Goal: Transaction & Acquisition: Purchase product/service

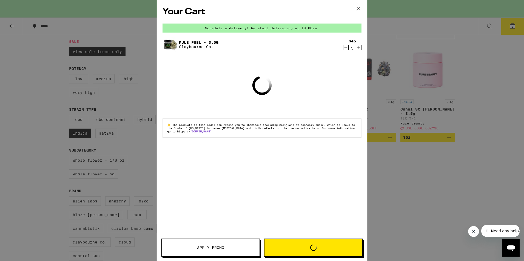
scroll to position [55, 0]
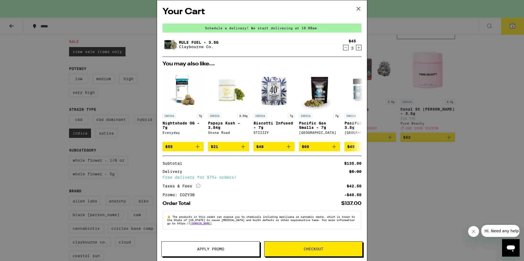
click at [345, 47] on icon "Decrement" at bounding box center [345, 47] width 5 height 7
click at [359, 46] on icon "Increment" at bounding box center [358, 47] width 5 height 7
click at [317, 252] on button "Checkout" at bounding box center [313, 249] width 98 height 15
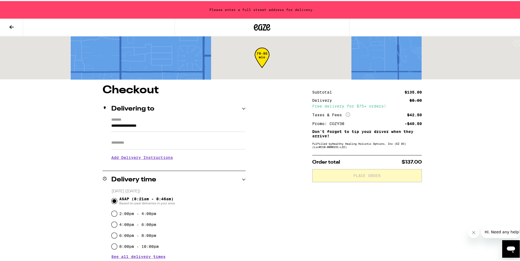
click at [159, 124] on input "**********" at bounding box center [178, 126] width 134 height 9
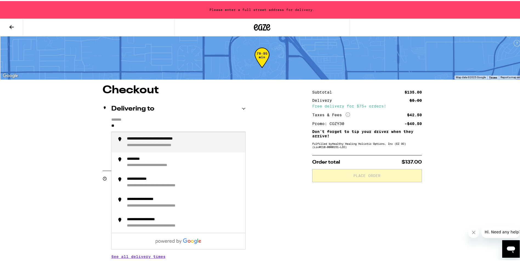
type input "*"
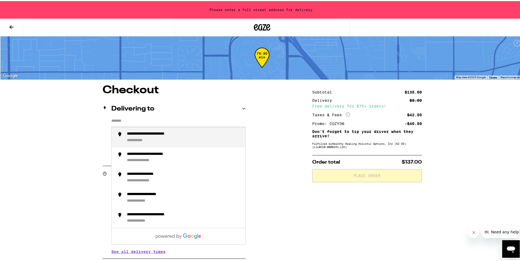
click at [155, 122] on input "*******" at bounding box center [178, 121] width 134 height 9
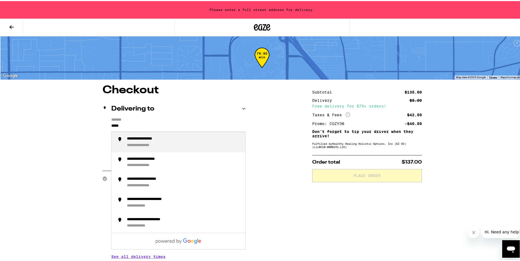
click at [158, 139] on div "**********" at bounding box center [149, 138] width 45 height 5
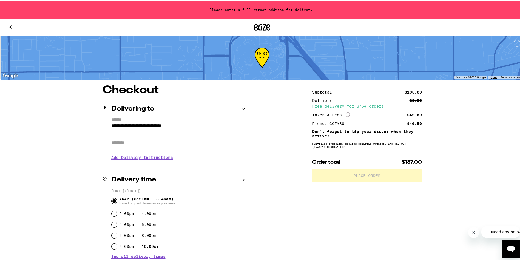
type input "**********"
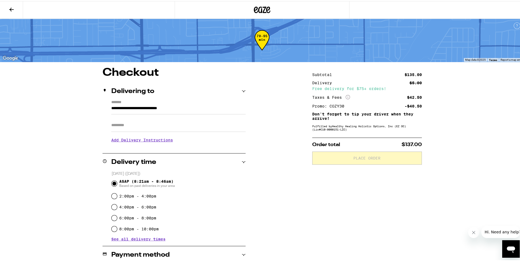
click at [148, 128] on input "Apt/Suite" at bounding box center [178, 124] width 134 height 13
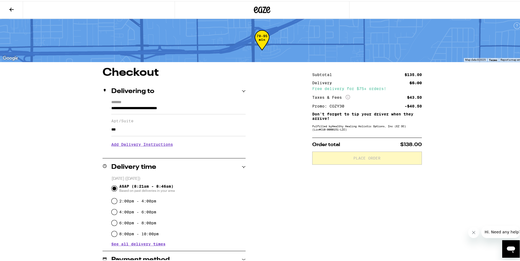
type input "***"
click at [151, 148] on h3 "Add Delivery Instructions" at bounding box center [178, 143] width 134 height 13
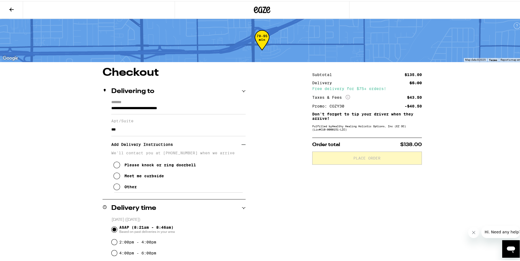
click at [116, 188] on icon at bounding box center [116, 186] width 7 height 7
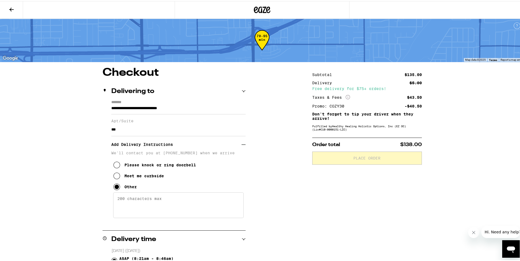
drag, startPoint x: 119, startPoint y: 217, endPoint x: 122, endPoint y: 218, distance: 2.8
click at [120, 217] on textarea "Enter any other delivery instructions you want driver to know" at bounding box center [178, 204] width 130 height 26
type textarea "Motel 6"
click at [11, 11] on icon at bounding box center [11, 8] width 7 height 7
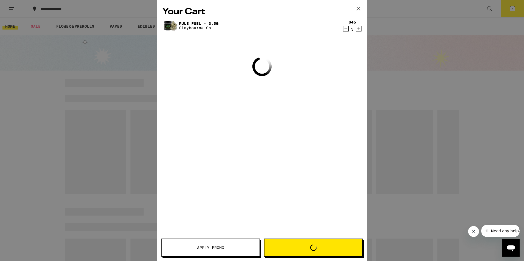
click at [346, 28] on icon "Decrement" at bounding box center [345, 28] width 5 height 7
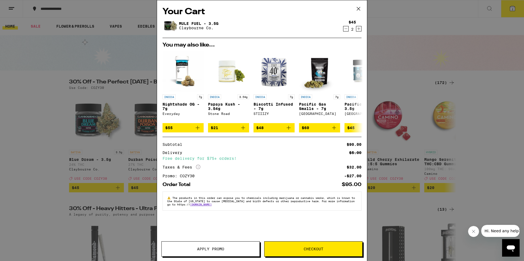
click at [357, 10] on icon at bounding box center [358, 9] width 8 height 8
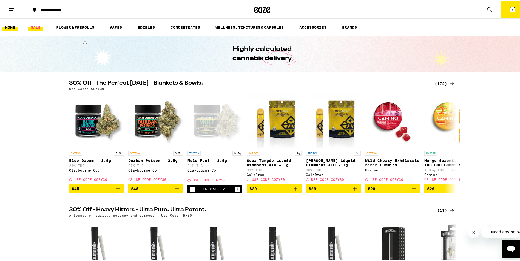
click at [40, 27] on link "SALE" at bounding box center [35, 26] width 15 height 7
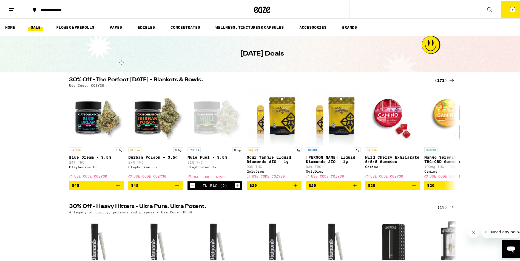
click at [441, 78] on div "(171)" at bounding box center [444, 79] width 20 height 7
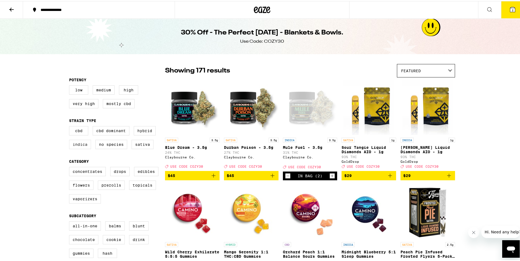
click at [80, 147] on label "Indica" at bounding box center [80, 143] width 22 height 9
click at [70, 126] on input "Indica" at bounding box center [70, 126] width 0 height 0
checkbox input "true"
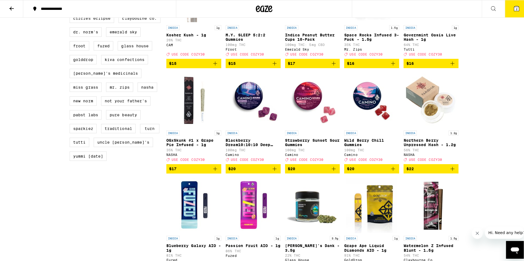
scroll to position [356, 0]
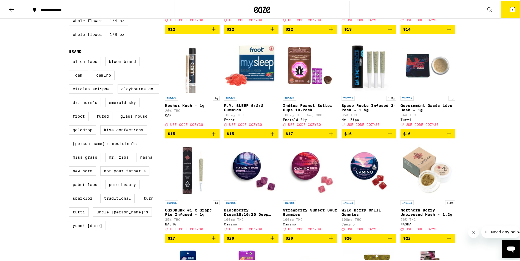
click at [509, 12] on button "2" at bounding box center [512, 8] width 23 height 17
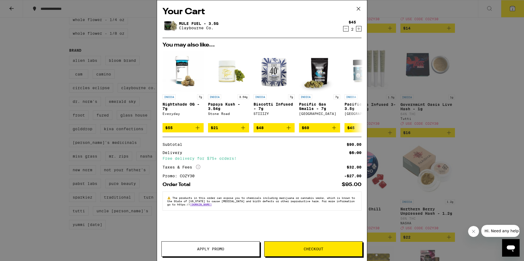
click at [296, 252] on button "Checkout" at bounding box center [313, 249] width 98 height 15
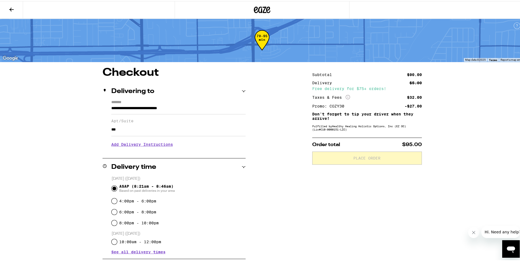
click at [153, 147] on h3 "Add Delivery Instructions" at bounding box center [178, 143] width 134 height 13
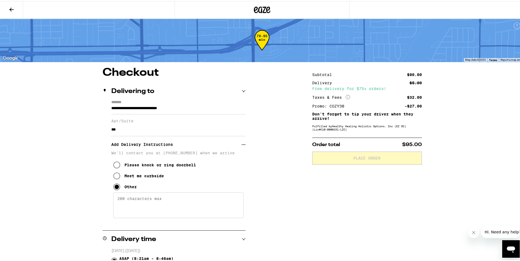
click at [148, 215] on textarea "Enter any other delivery instructions you want driver to know" at bounding box center [178, 204] width 130 height 26
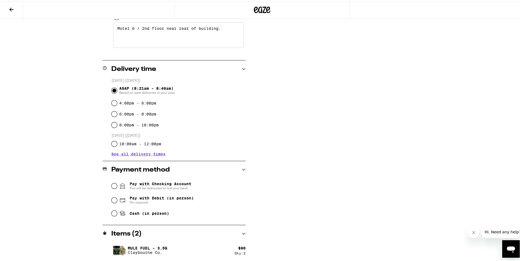
scroll to position [171, 0]
type textarea "Motel 6 / 2nd floor near rear of building."
click at [150, 155] on span "See all delivery times" at bounding box center [138, 153] width 54 height 4
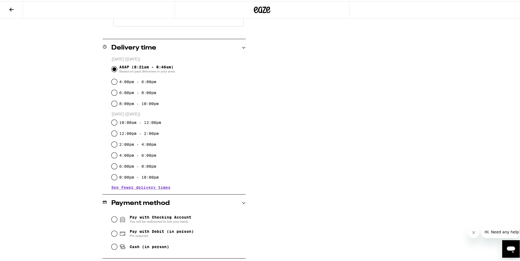
scroll to position [219, 0]
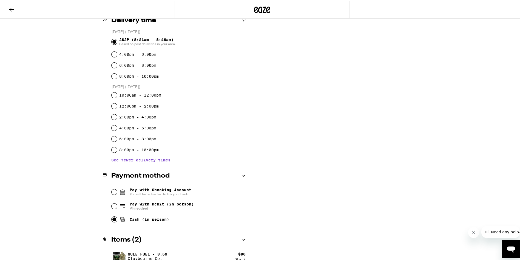
click at [113, 219] on input "Cash (in person)" at bounding box center [113, 218] width 5 height 5
radio input "true"
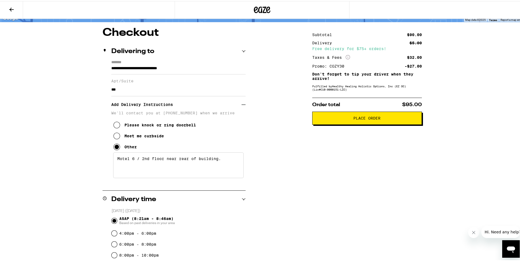
scroll to position [7, 0]
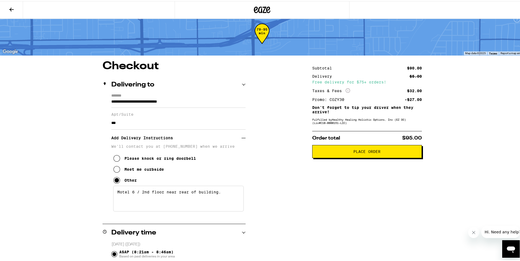
click at [326, 146] on button "Place Order" at bounding box center [367, 150] width 110 height 13
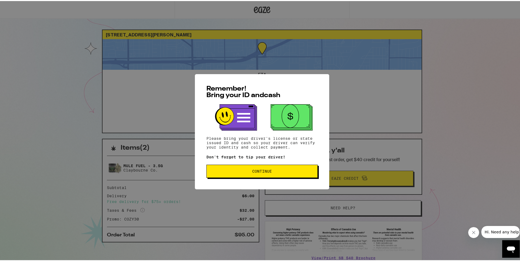
click at [273, 167] on button "Continue" at bounding box center [261, 170] width 111 height 13
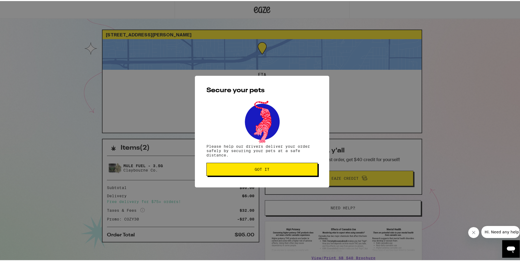
click at [275, 170] on span "Got it" at bounding box center [262, 169] width 102 height 4
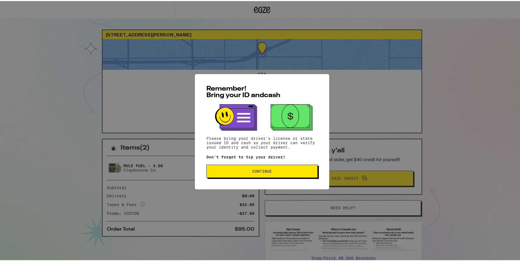
click at [230, 170] on span "Continue" at bounding box center [262, 170] width 102 height 4
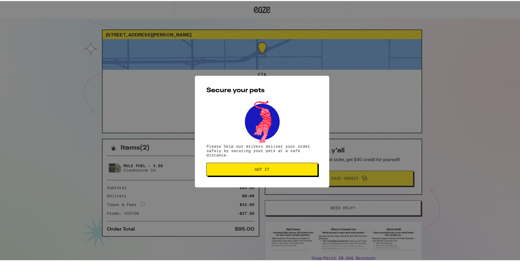
click at [227, 170] on span "Got it" at bounding box center [262, 169] width 102 height 4
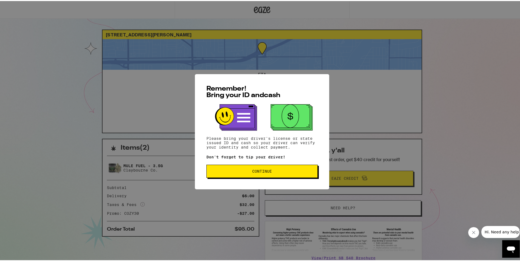
click at [267, 174] on button "Continue" at bounding box center [261, 170] width 111 height 13
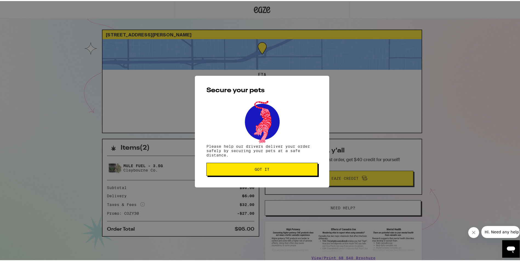
drag, startPoint x: 267, startPoint y: 174, endPoint x: 272, endPoint y: 181, distance: 8.4
click at [270, 179] on div "Secure your pets Please help our drivers deliver your order safely by securing …" at bounding box center [262, 131] width 134 height 112
click at [267, 170] on span "Got it" at bounding box center [262, 169] width 102 height 4
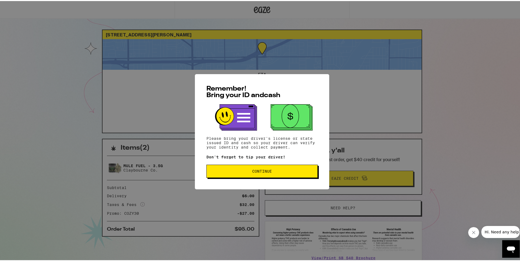
click at [273, 172] on span "Continue" at bounding box center [262, 170] width 102 height 4
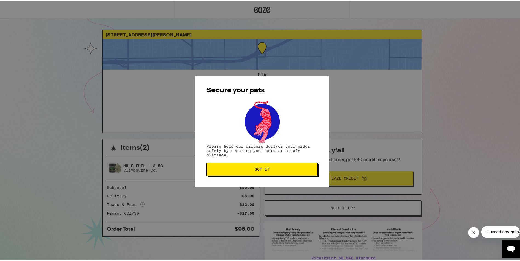
click at [273, 173] on button "Got it" at bounding box center [261, 168] width 111 height 13
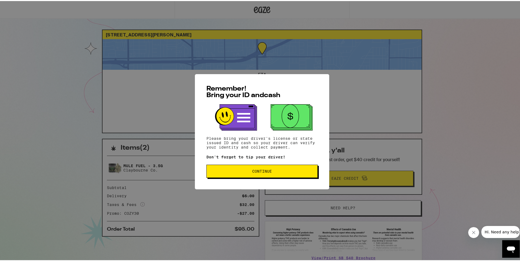
click at [275, 169] on span "Continue" at bounding box center [262, 170] width 102 height 4
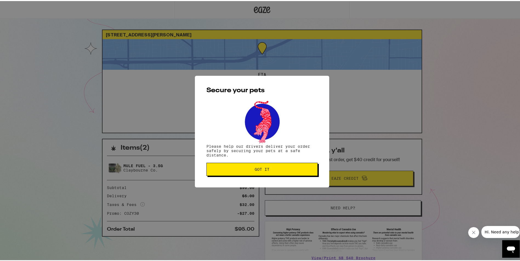
click at [273, 169] on span "Got it" at bounding box center [262, 169] width 102 height 4
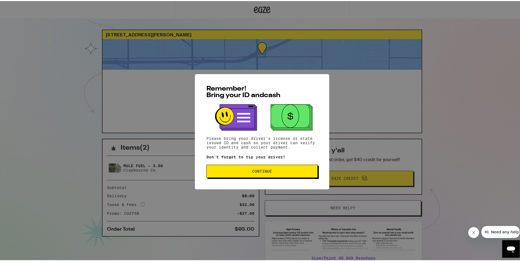
click at [253, 170] on span "Continue" at bounding box center [262, 170] width 20 height 4
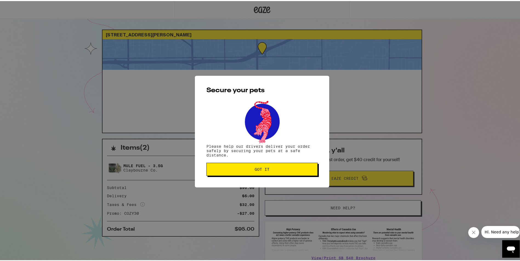
click at [254, 170] on span "Got it" at bounding box center [261, 169] width 15 height 4
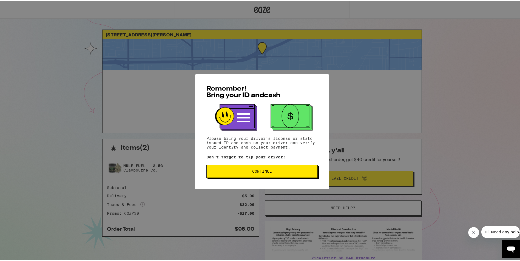
click at [280, 176] on button "Continue" at bounding box center [261, 170] width 111 height 13
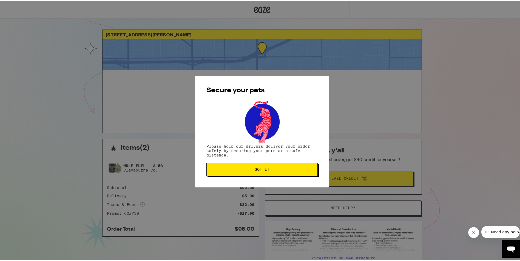
click at [280, 175] on button "Got it" at bounding box center [261, 168] width 111 height 13
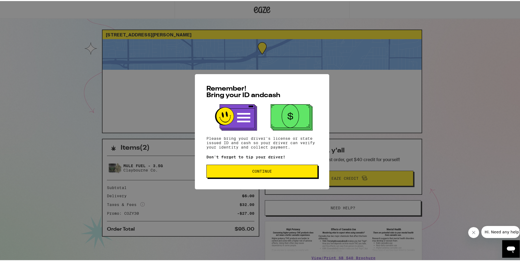
click at [215, 176] on button "Continue" at bounding box center [261, 170] width 111 height 13
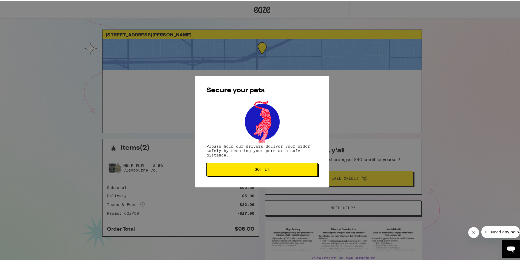
click at [215, 175] on button "Got it" at bounding box center [261, 168] width 111 height 13
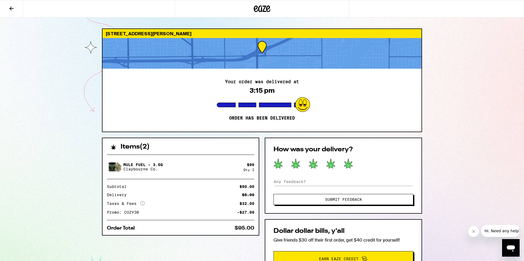
click at [350, 166] on icon at bounding box center [348, 164] width 9 height 10
click at [343, 204] on button "Submit Feedback" at bounding box center [343, 199] width 140 height 11
